Goal: Task Accomplishment & Management: Manage account settings

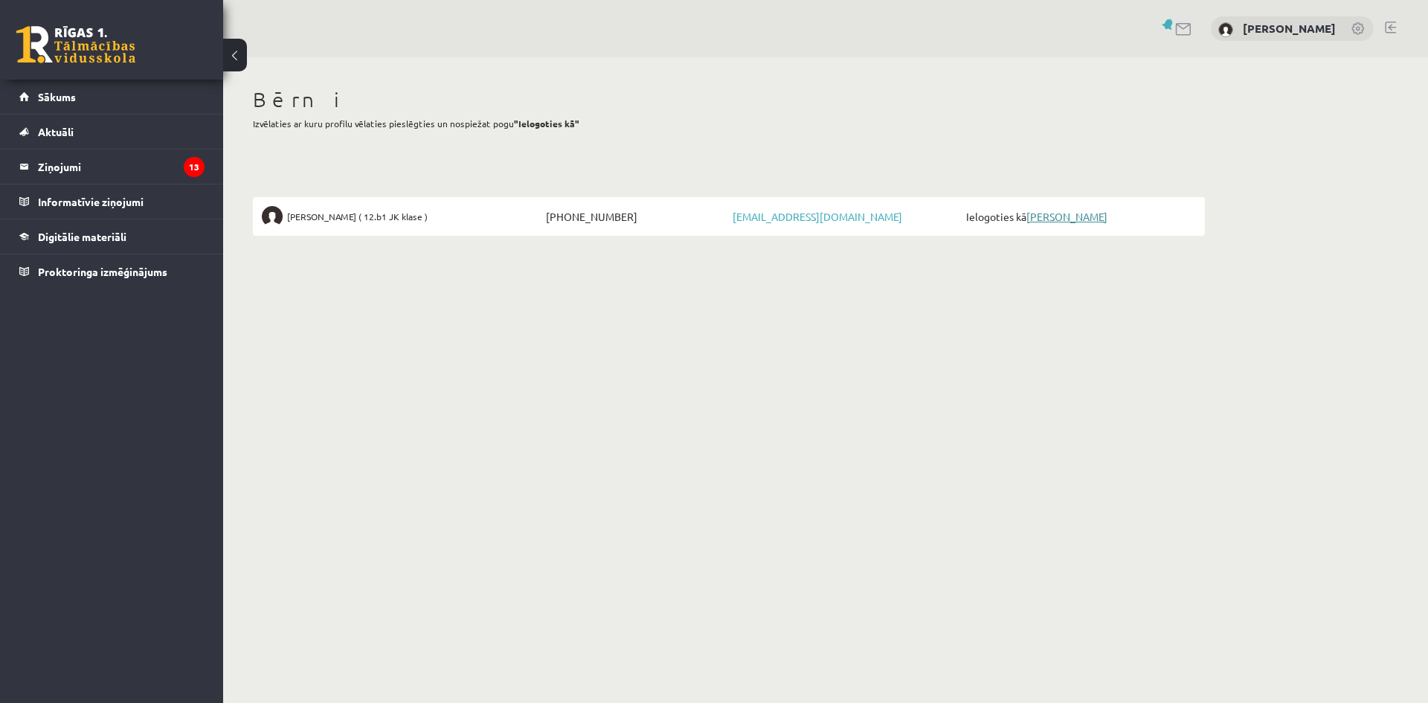
click at [1074, 216] on link "[PERSON_NAME]" at bounding box center [1066, 216] width 81 height 13
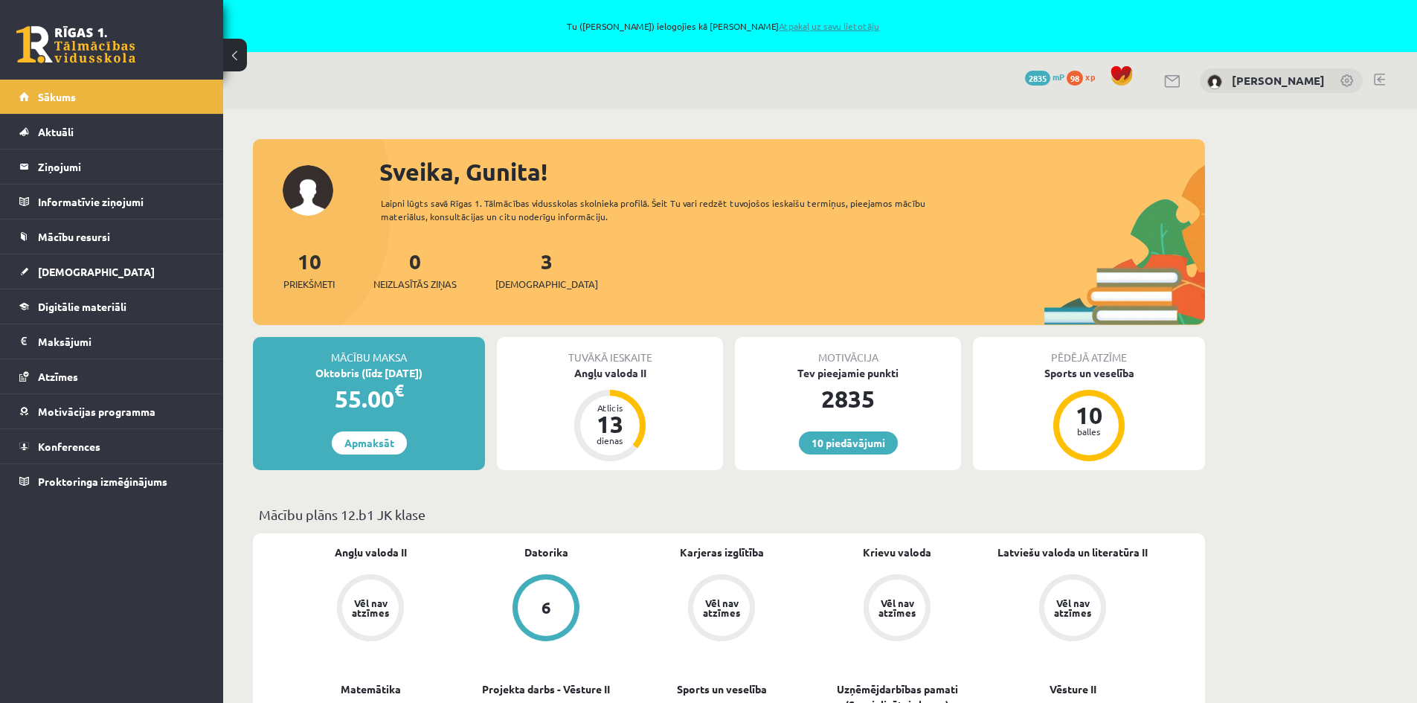
click at [822, 26] on link "Atpakaļ uz savu lietotāju" at bounding box center [829, 26] width 100 height 12
